Goal: Answer question/provide support: Share knowledge or assist other users

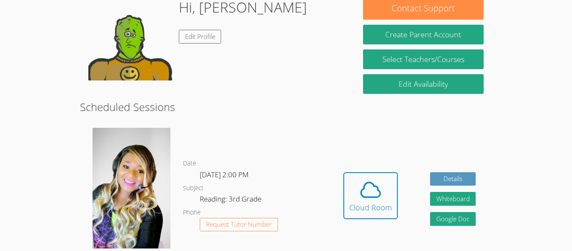
scroll to position [140, 0]
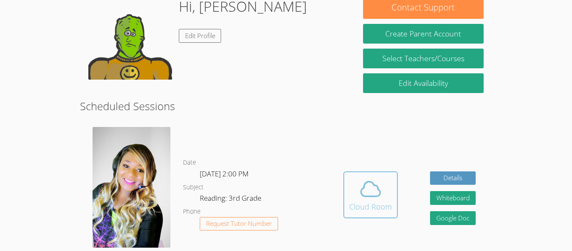
click at [382, 201] on div "Cloud Room" at bounding box center [370, 207] width 43 height 12
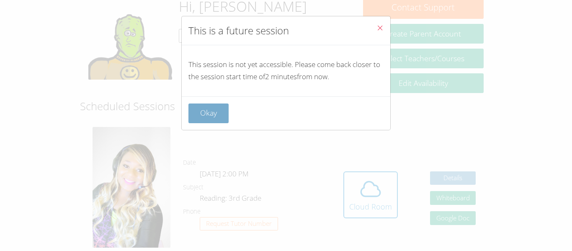
click at [196, 118] on button "Okay" at bounding box center [208, 113] width 40 height 20
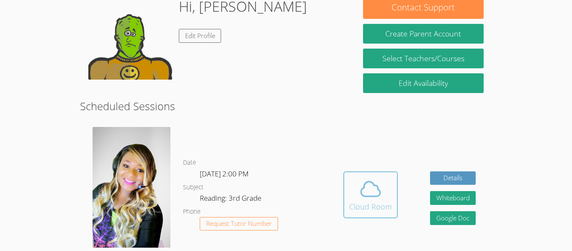
click at [372, 188] on icon at bounding box center [370, 188] width 23 height 23
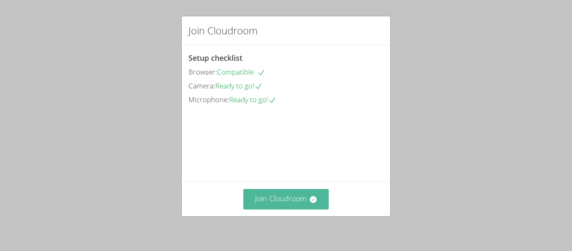
click at [284, 195] on button "Join Cloudroom" at bounding box center [286, 199] width 86 height 21
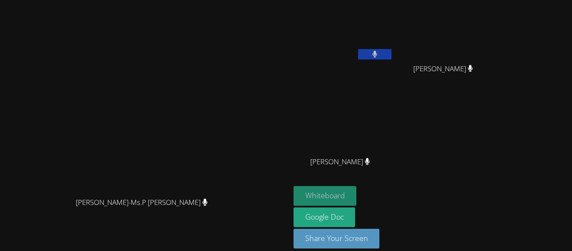
click at [357, 193] on button "Whiteboard" at bounding box center [325, 196] width 63 height 20
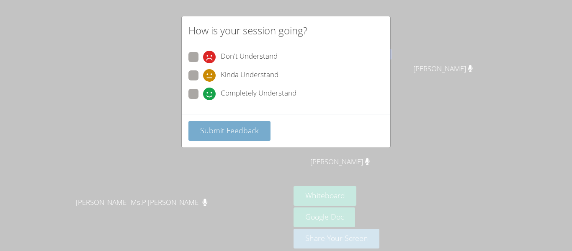
click at [249, 132] on span "Submit Feedback" at bounding box center [229, 130] width 59 height 10
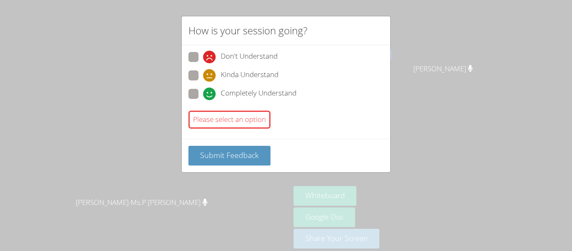
click at [265, 93] on span "Completely Understand" at bounding box center [259, 94] width 76 height 13
click at [210, 93] on input "Completely Understand" at bounding box center [206, 92] width 7 height 7
radio input "true"
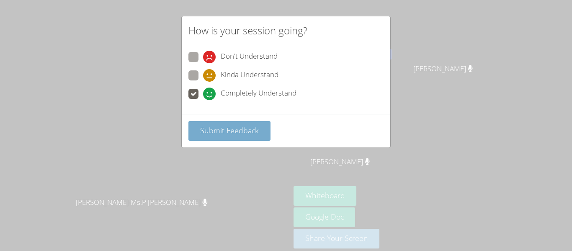
click at [228, 132] on span "Submit Feedback" at bounding box center [229, 130] width 59 height 10
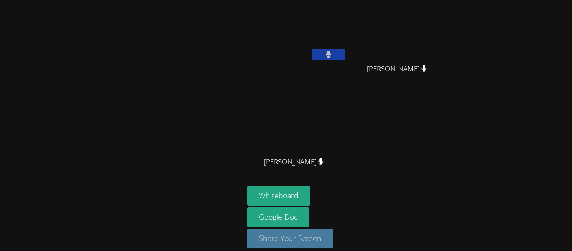
click at [307, 246] on button "Share Your Screen" at bounding box center [291, 239] width 86 height 20
